Goal: Use online tool/utility: Utilize a website feature to perform a specific function

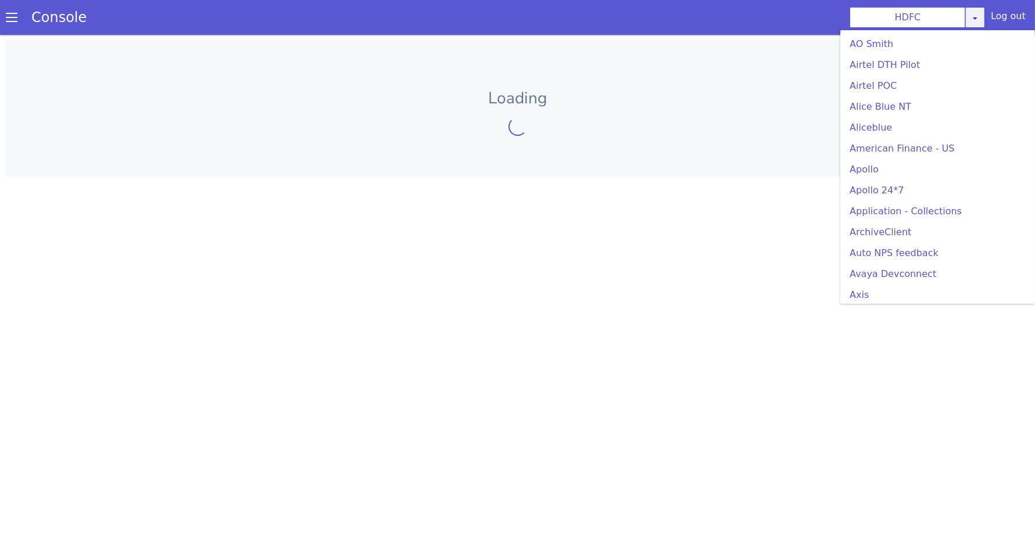
click at [982, 21] on div "HDFC [PERSON_NAME] Airtel DTH Pilot Airtel POC [PERSON_NAME] Blue NT Aliceblue …" at bounding box center [916, 17] width 135 height 21
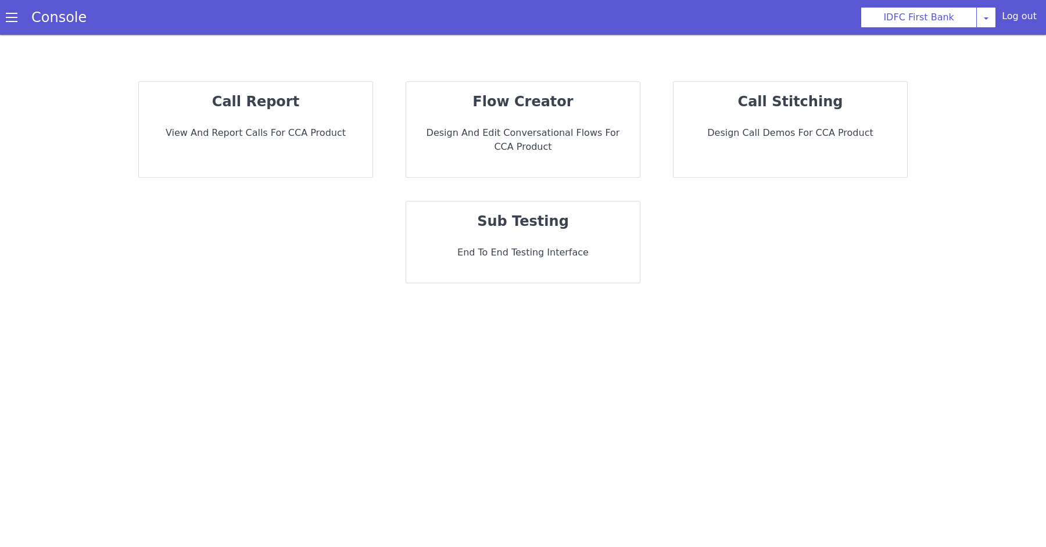
click at [483, 239] on div "sub testing End to End Testing Interface" at bounding box center [523, 242] width 234 height 81
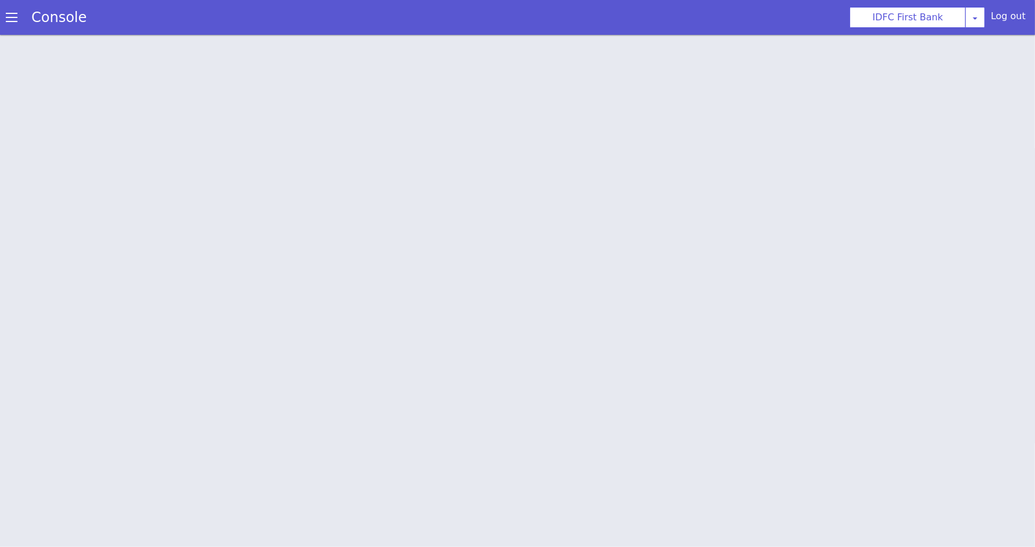
scroll to position [3, 0]
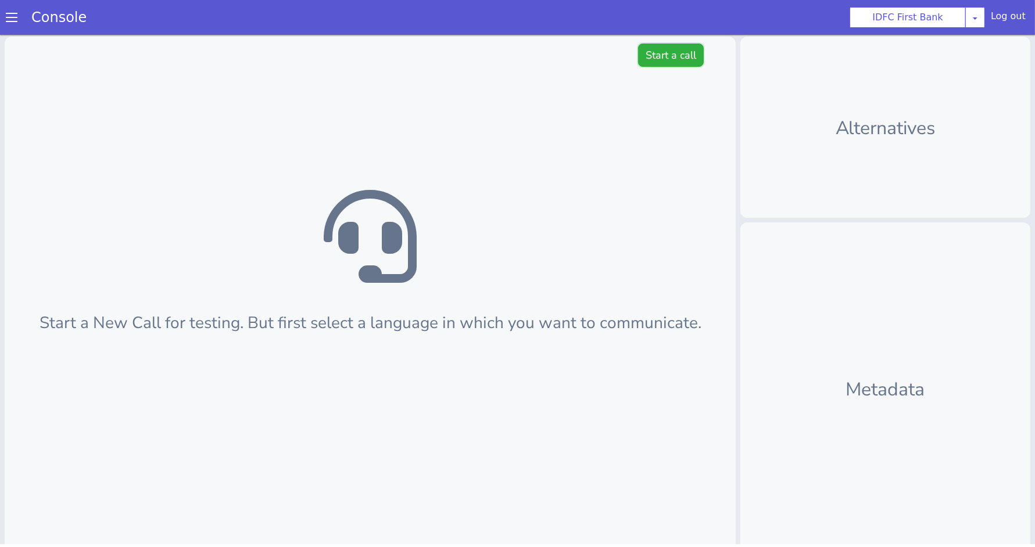
click at [658, 57] on button "Start a call" at bounding box center [671, 55] width 66 height 23
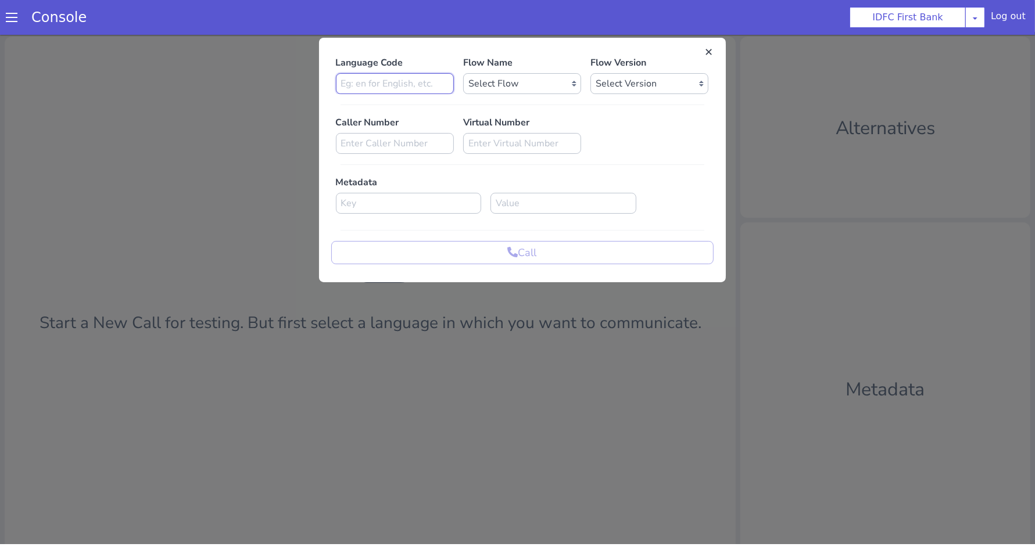
click at [384, 79] on input at bounding box center [395, 83] width 118 height 21
click at [509, 84] on select "Select Flow IDFC - [PERSON_NAME] Flexi Rough work IDFC Test - English SA Fundin…" at bounding box center [522, 83] width 118 height 21
select select "0f454ecf-68f8-4e37-9fcf-da0702b54e8b"
click at [630, 78] on select "Select Version 0.0.3 0.0.2 0.0.1" at bounding box center [649, 83] width 118 height 21
select select "0.0.3"
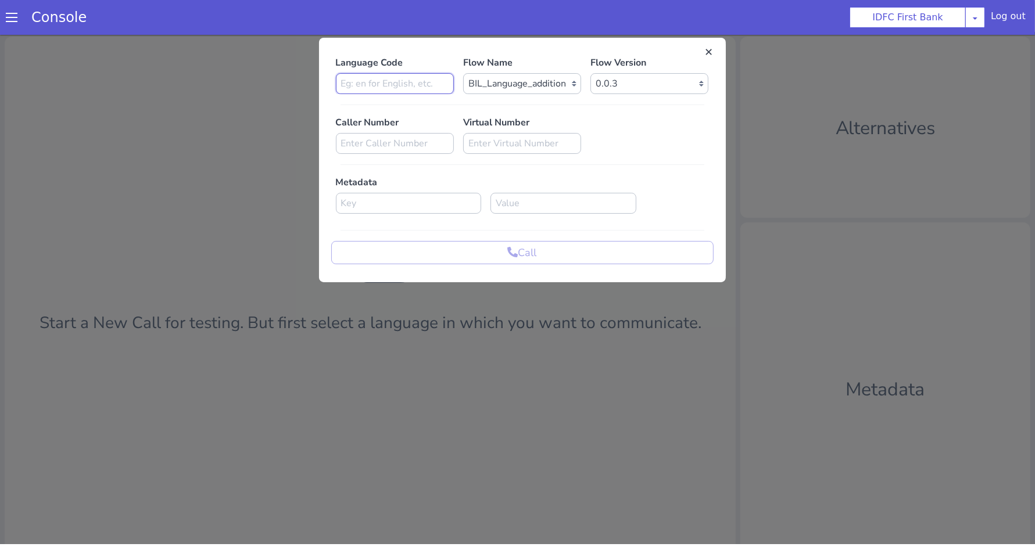
click at [403, 84] on input at bounding box center [395, 83] width 118 height 21
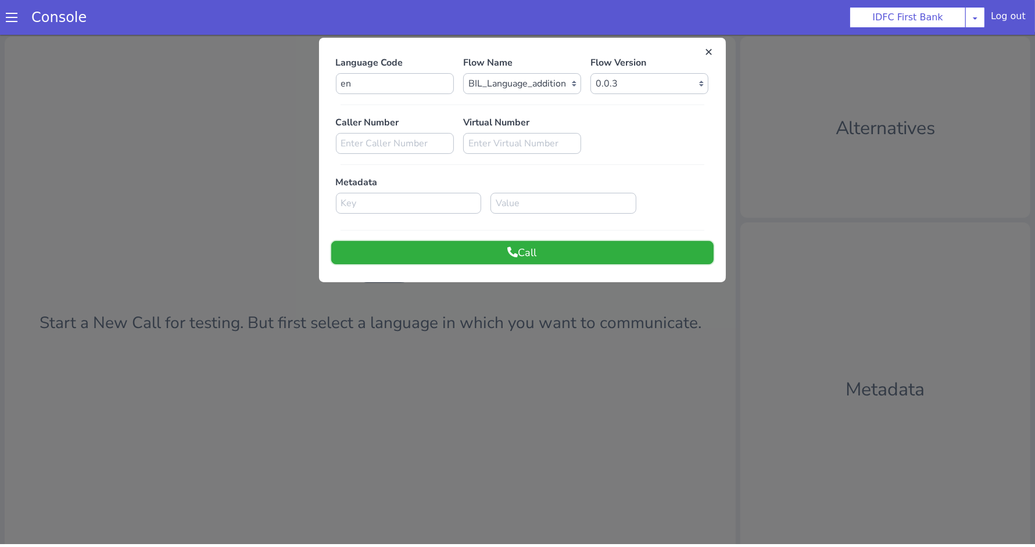
click at [455, 251] on button "Call" at bounding box center [522, 252] width 382 height 23
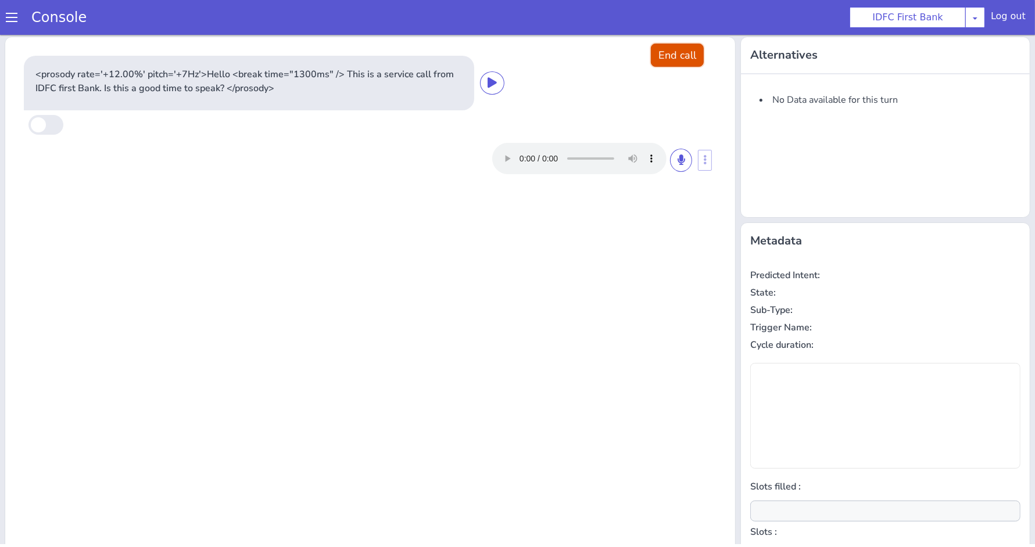
click at [680, 60] on button "End call" at bounding box center [677, 55] width 53 height 23
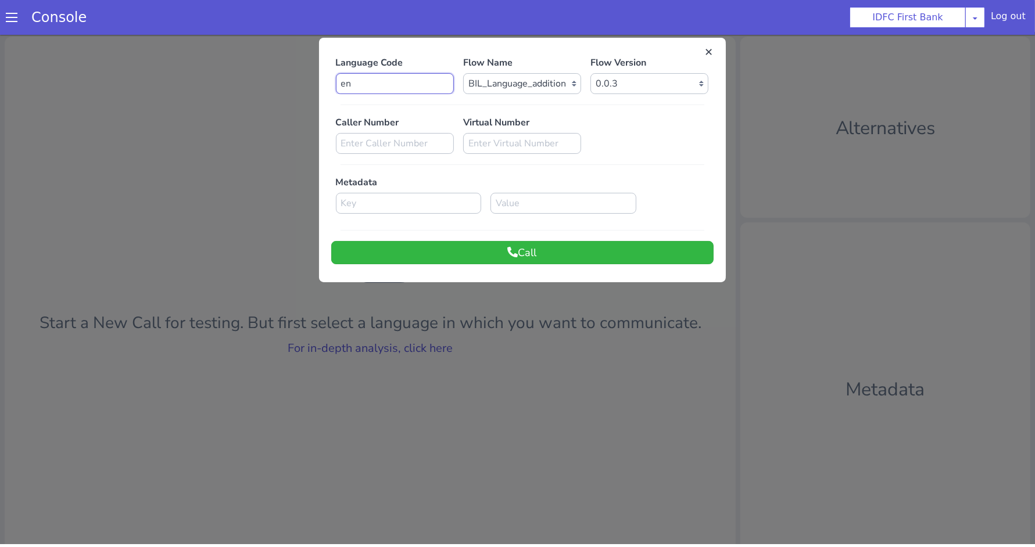
drag, startPoint x: 368, startPoint y: 82, endPoint x: 296, endPoint y: 82, distance: 72.0
click at [296, 82] on div "Language Code en Flow Name Select Flow IDFC - [PERSON_NAME] Flexi Rough work ID…" at bounding box center [517, 313] width 1035 height 553
click at [385, 245] on button "Call" at bounding box center [522, 252] width 382 height 23
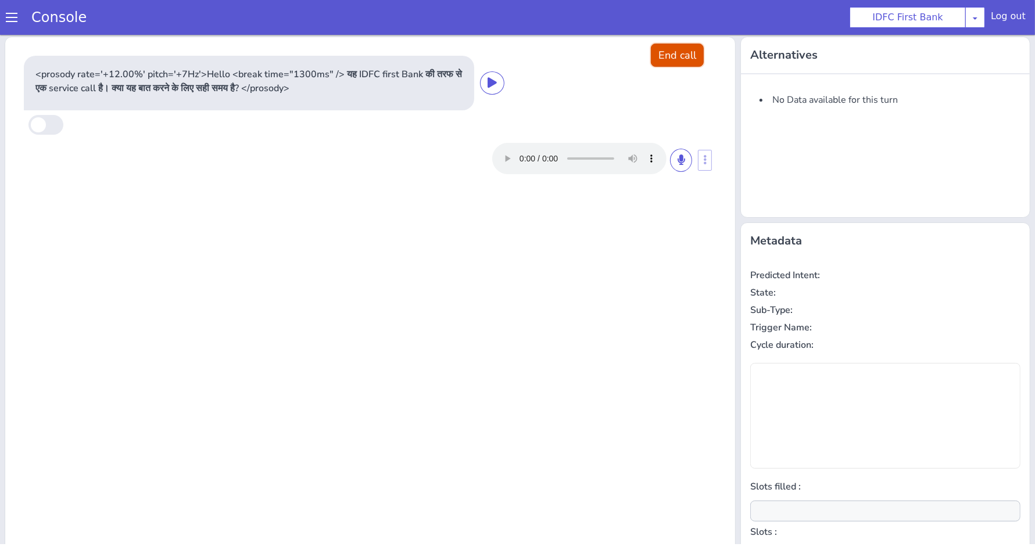
click at [673, 49] on button "End call" at bounding box center [677, 55] width 53 height 23
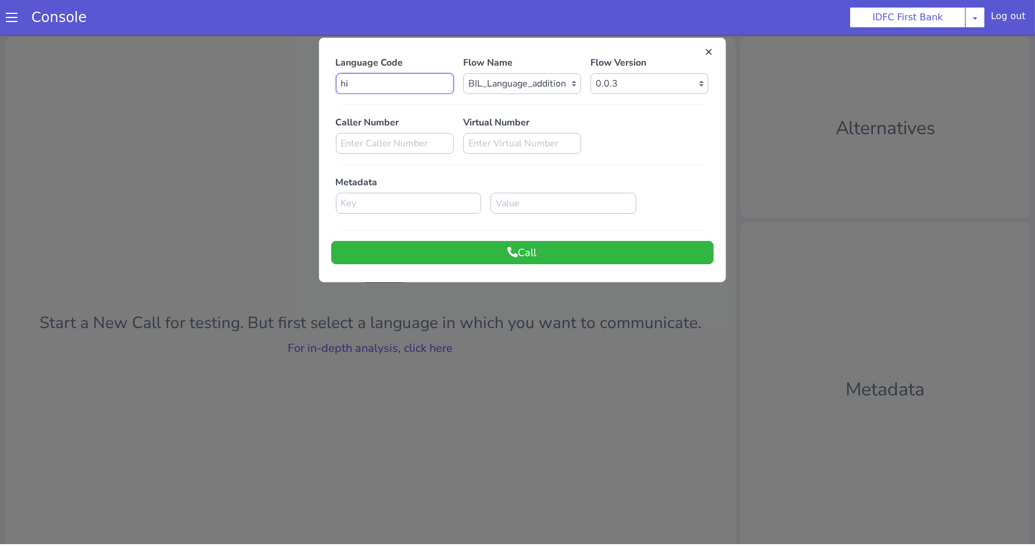
drag, startPoint x: 367, startPoint y: 82, endPoint x: 307, endPoint y: 82, distance: 59.8
click at [307, 82] on div "Language Code hi Flow Name Select Flow IDFC - [PERSON_NAME] Flexi Rough work ID…" at bounding box center [517, 313] width 1035 height 553
click at [372, 244] on button "Call" at bounding box center [522, 252] width 382 height 23
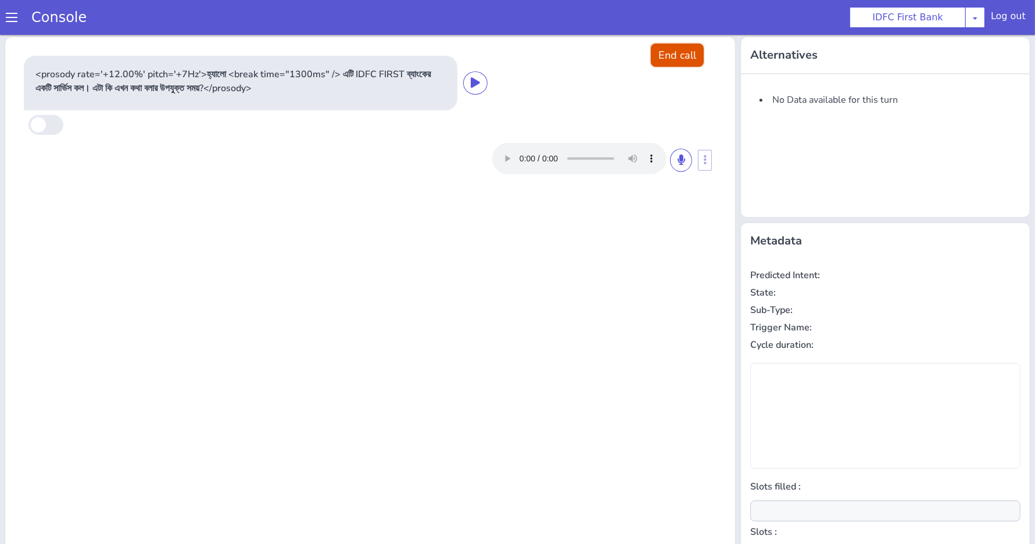
click at [670, 56] on button "End call" at bounding box center [677, 55] width 53 height 23
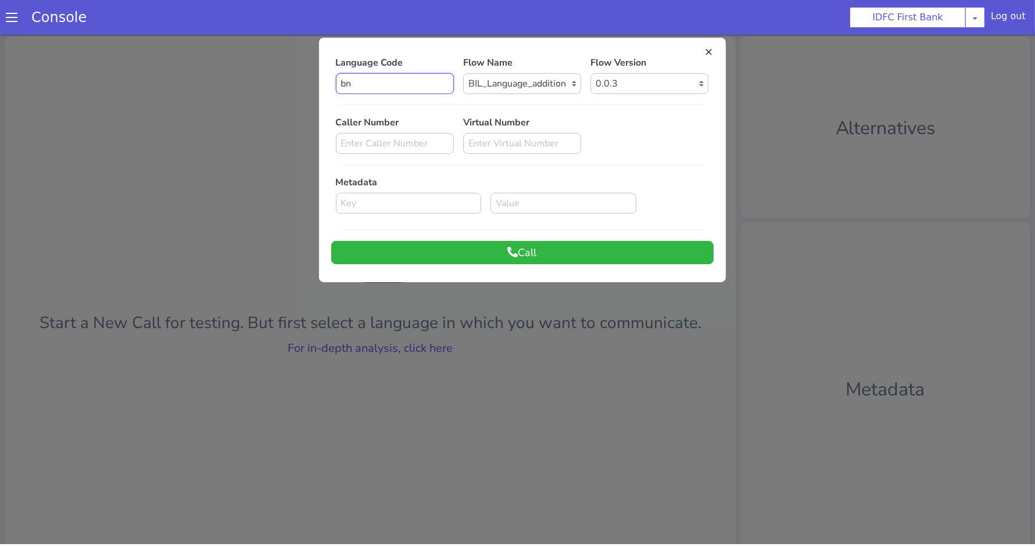
drag, startPoint x: 378, startPoint y: 87, endPoint x: 267, endPoint y: 87, distance: 111.0
click at [267, 87] on div "Language Code bn Flow Name Select Flow IDFC - [PERSON_NAME] Flexi Rough work ID…" at bounding box center [517, 313] width 1035 height 553
click at [412, 254] on button "Call" at bounding box center [522, 252] width 382 height 23
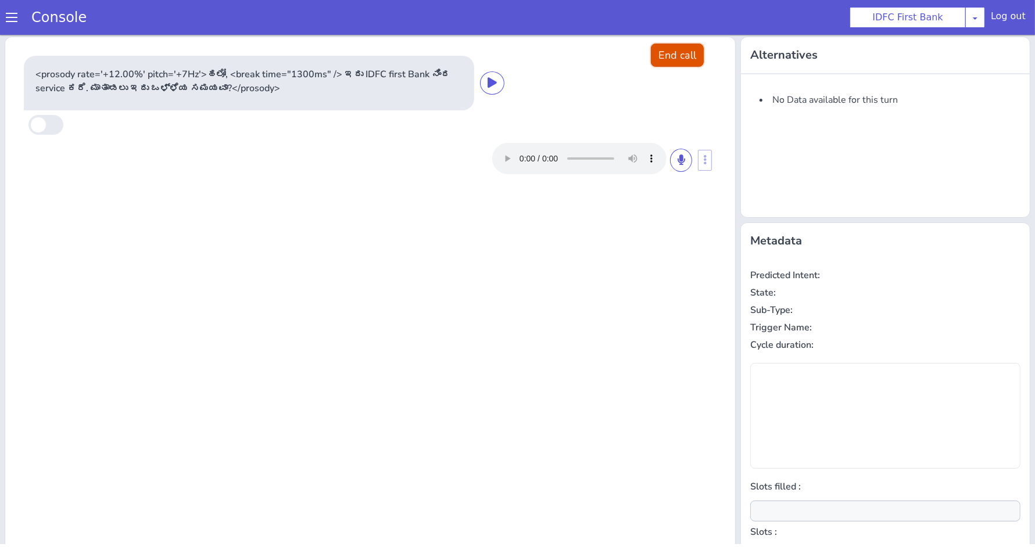
click at [672, 60] on button "End call" at bounding box center [677, 55] width 53 height 23
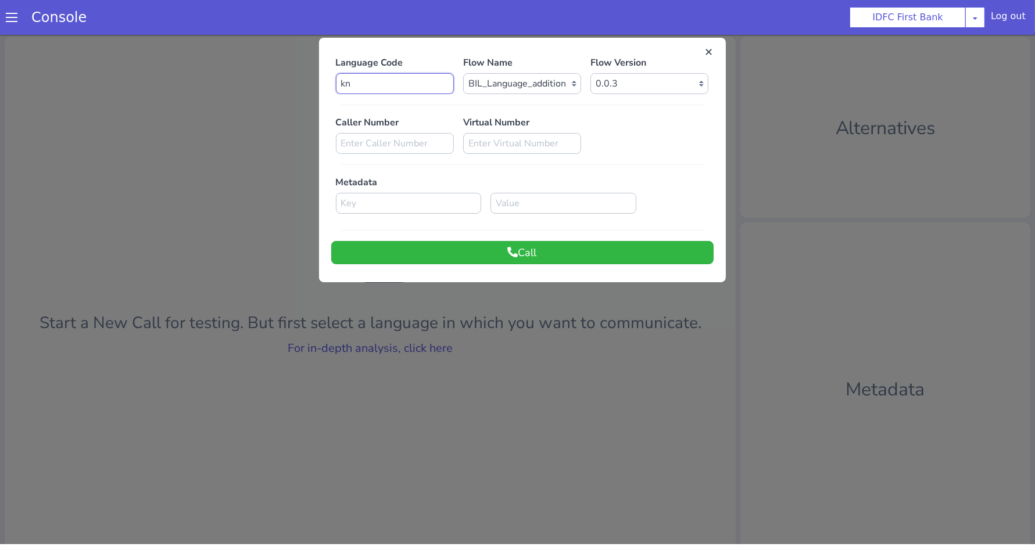
drag, startPoint x: 336, startPoint y: 81, endPoint x: 300, endPoint y: 81, distance: 36.6
click at [300, 81] on div "Language Code kn Flow Name Select Flow IDFC - [PERSON_NAME] Flexi Rough work ID…" at bounding box center [517, 313] width 1035 height 553
click at [412, 246] on button "Call" at bounding box center [522, 252] width 382 height 23
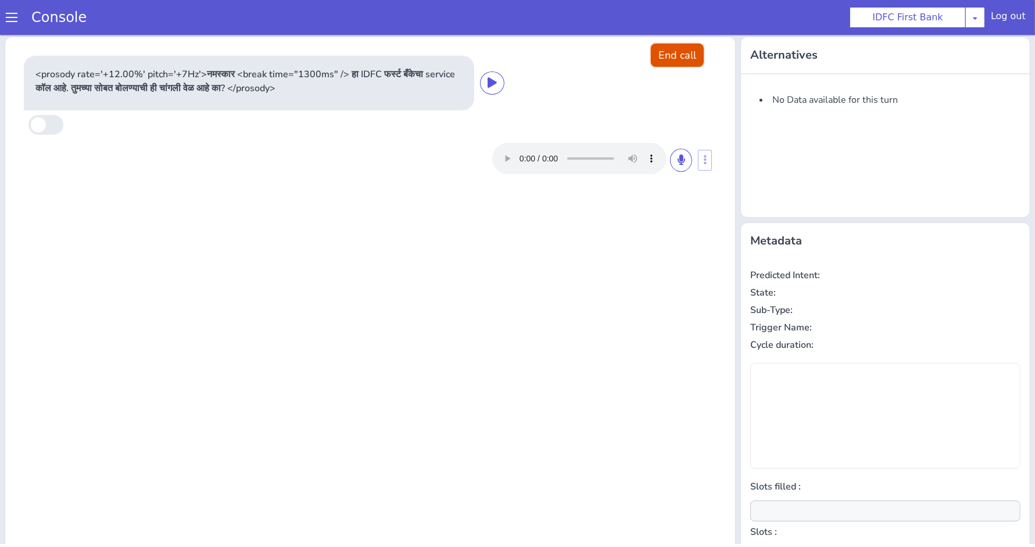
click at [673, 64] on button "End call" at bounding box center [677, 55] width 53 height 23
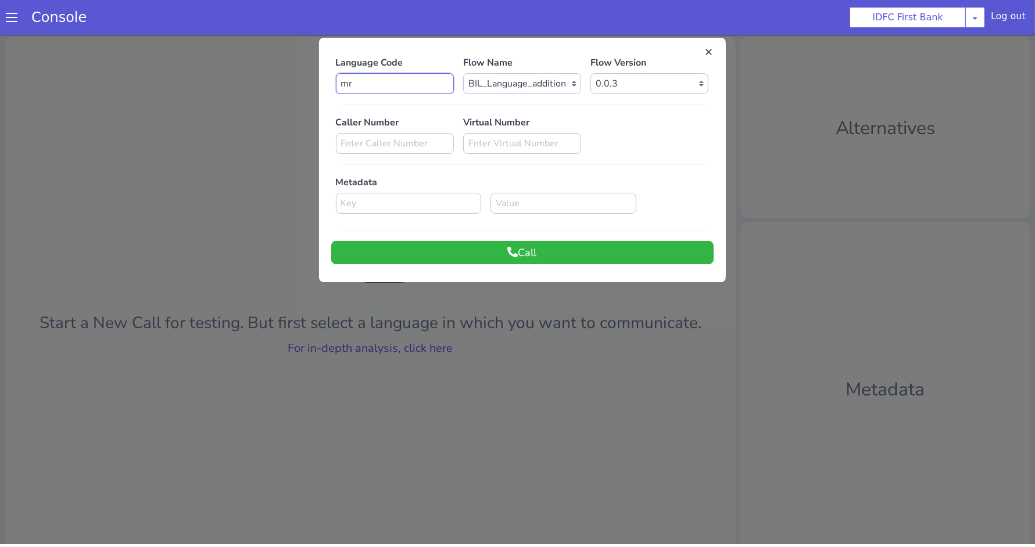
drag, startPoint x: 355, startPoint y: 80, endPoint x: 283, endPoint y: 80, distance: 72.0
click at [283, 80] on div "Language Code mr Flow Name Select Flow IDFC - [PERSON_NAME] Flexi Rough work ID…" at bounding box center [517, 313] width 1035 height 553
click at [371, 256] on button "Call" at bounding box center [522, 252] width 382 height 23
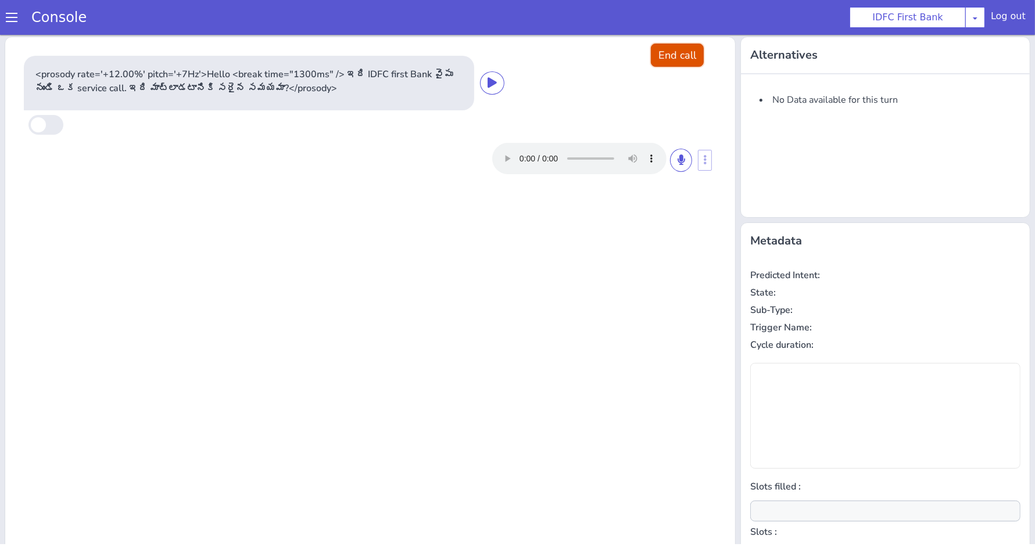
click at [672, 49] on button "End call" at bounding box center [677, 55] width 53 height 23
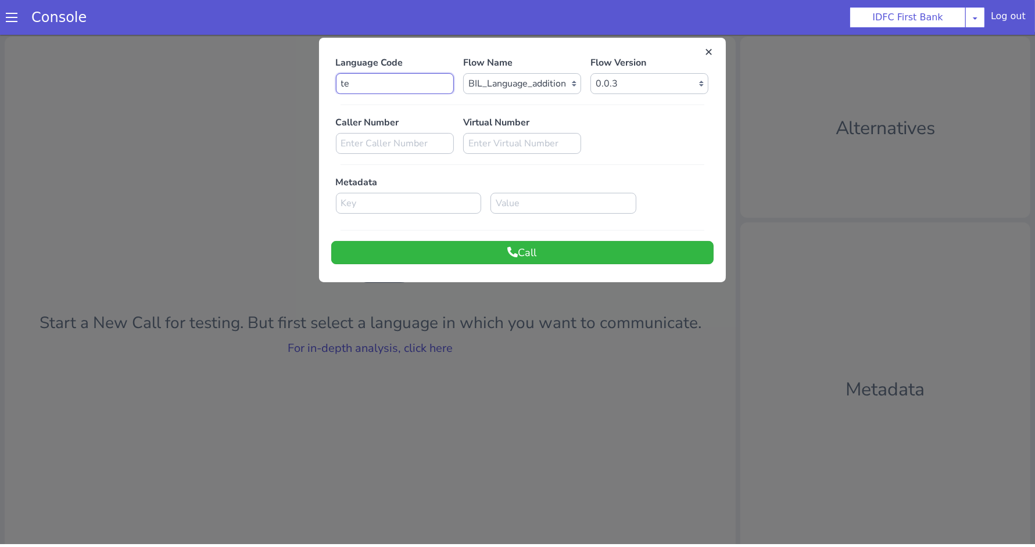
click at [393, 76] on input "te" at bounding box center [395, 83] width 118 height 21
click at [369, 80] on input "te" at bounding box center [395, 83] width 118 height 21
type input "ta"
click at [494, 259] on button "Call" at bounding box center [522, 252] width 382 height 23
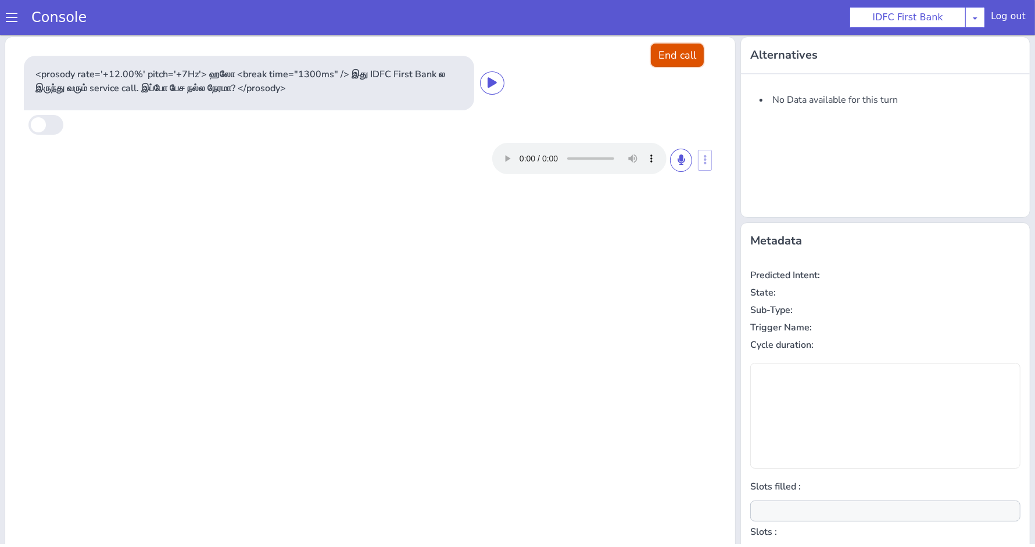
click at [660, 59] on button "End call" at bounding box center [677, 55] width 53 height 23
